Goal: Find specific page/section: Find specific page/section

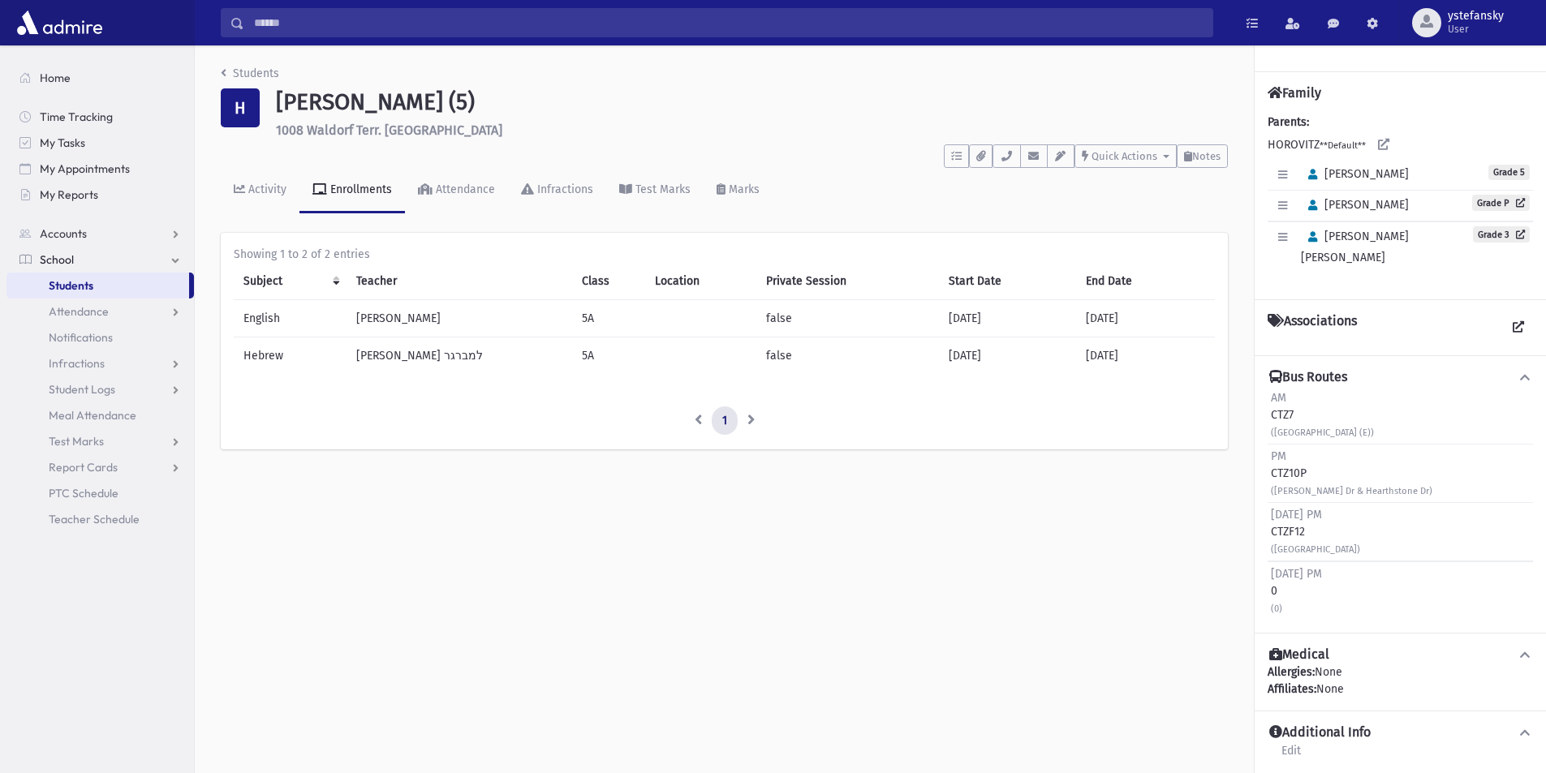
click at [73, 282] on span "Students" at bounding box center [71, 285] width 45 height 15
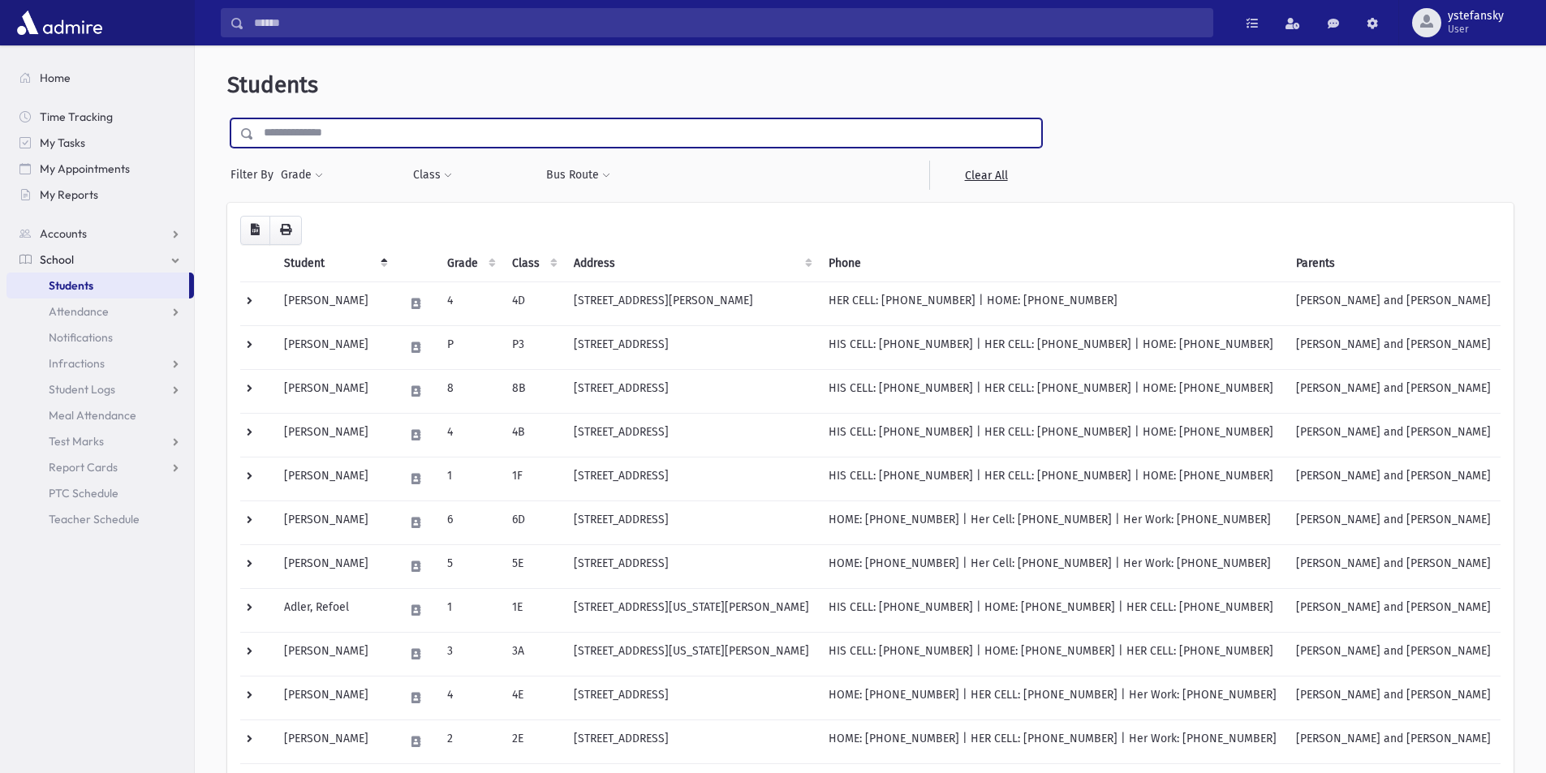
click at [526, 132] on input "text" at bounding box center [647, 132] width 787 height 29
type input "*********"
click at [227, 118] on input "submit" at bounding box center [249, 129] width 45 height 22
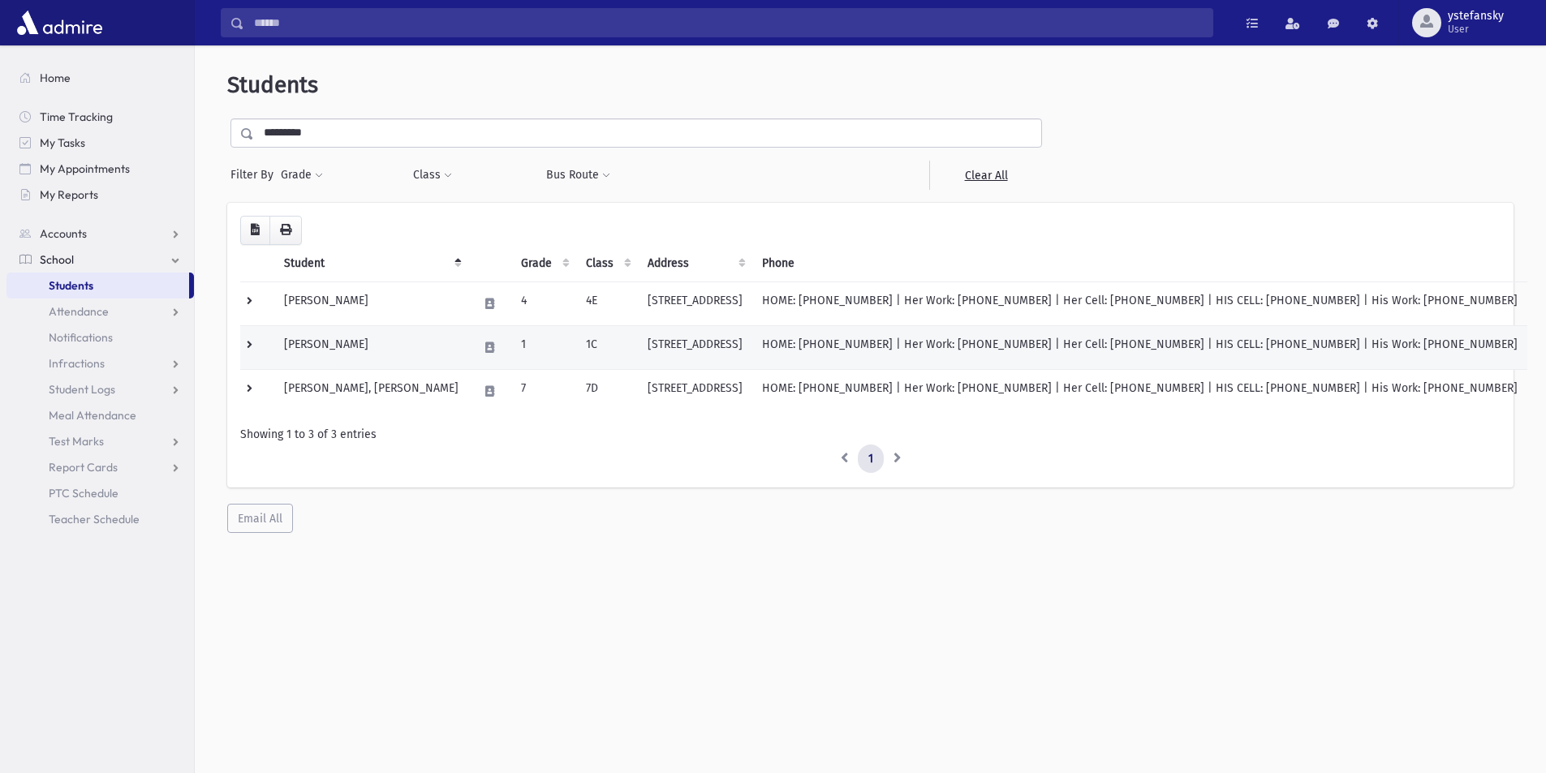
click at [676, 338] on td "[STREET_ADDRESS]" at bounding box center [695, 347] width 114 height 44
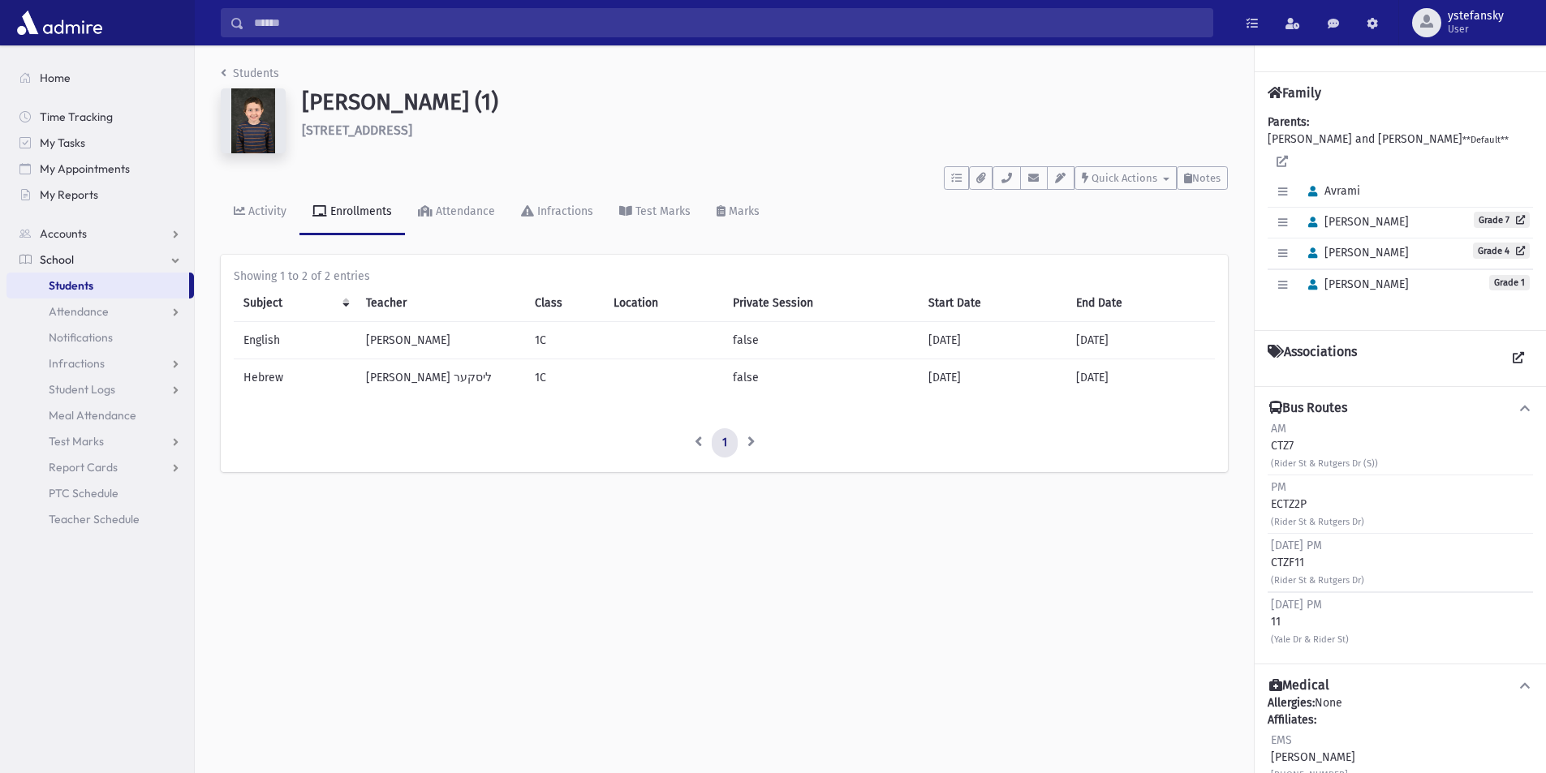
click at [974, 388] on td "08/19/2025" at bounding box center [993, 377] width 148 height 37
